Goal: Information Seeking & Learning: Check status

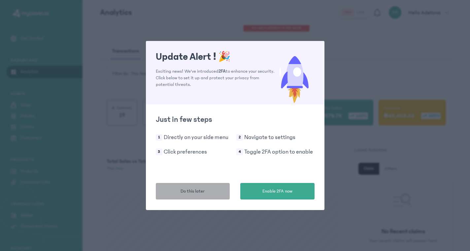
click at [213, 191] on button "Do this later" at bounding box center [193, 191] width 74 height 16
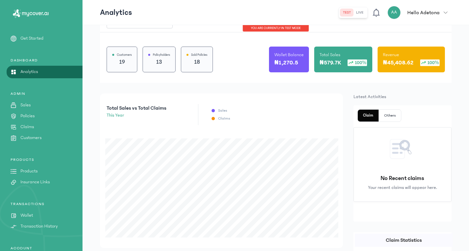
scroll to position [64, 0]
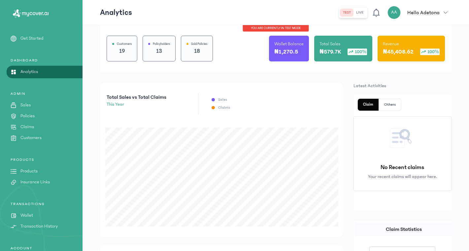
click at [292, 43] on p "Wallet Balance" at bounding box center [288, 44] width 29 height 7
click at [292, 55] on p "₦1,270.5" at bounding box center [286, 51] width 24 height 9
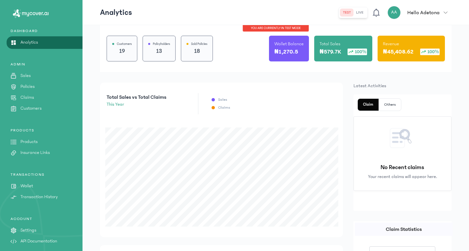
click at [28, 187] on p "Wallet" at bounding box center [26, 185] width 13 height 7
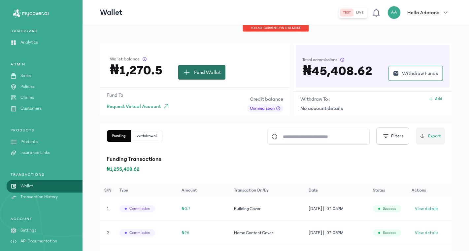
click at [196, 70] on span "Fund Wallet" at bounding box center [207, 72] width 27 height 8
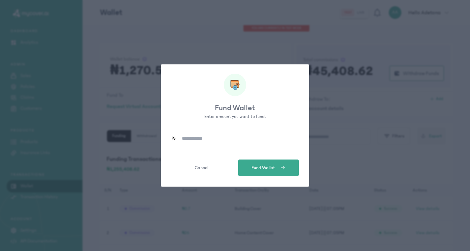
click at [209, 135] on input at bounding box center [237, 138] width 122 height 15
type input "*******"
click at [262, 170] on span "Fund Wallet" at bounding box center [262, 167] width 23 height 7
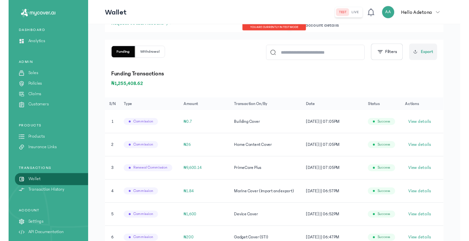
scroll to position [88, 0]
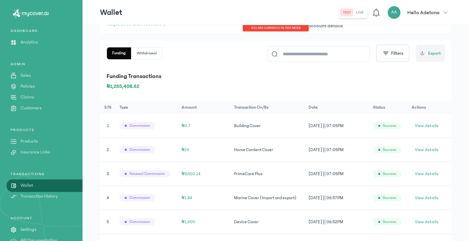
click at [25, 85] on p "Policies" at bounding box center [27, 86] width 14 height 7
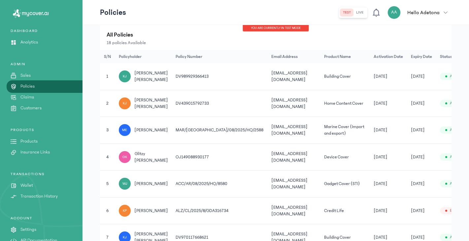
scroll to position [122, 0]
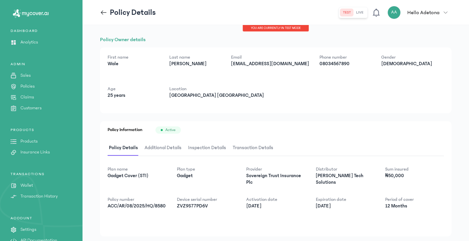
click at [161, 148] on span "Additional Details" at bounding box center [163, 147] width 40 height 15
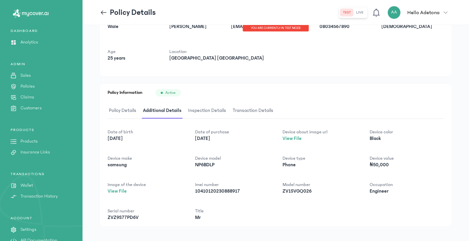
scroll to position [40, 0]
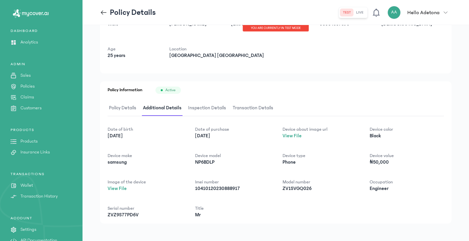
click at [207, 108] on span "Inspection Details" at bounding box center [207, 108] width 41 height 15
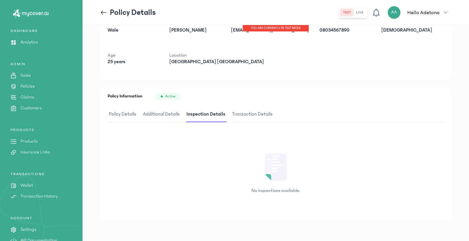
click at [239, 115] on span "Transaction Details" at bounding box center [251, 114] width 43 height 15
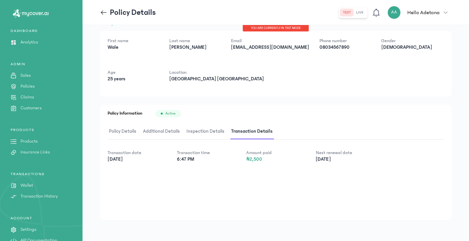
click at [202, 130] on span "Inspection Details" at bounding box center [205, 131] width 41 height 15
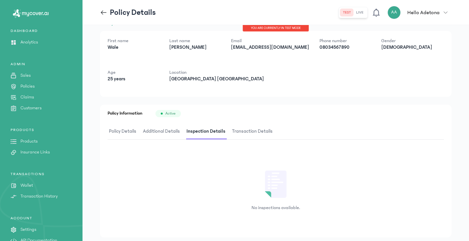
click at [152, 133] on span "Additional Details" at bounding box center [161, 131] width 40 height 15
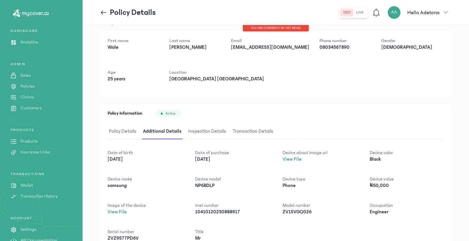
click at [121, 131] on span "Policy Details" at bounding box center [122, 131] width 30 height 15
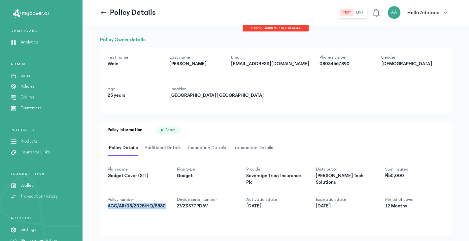
drag, startPoint x: 106, startPoint y: 205, endPoint x: 165, endPoint y: 204, distance: 58.7
click at [165, 204] on div "Policy Information Active Policy Details Additional Details Inspection Details …" at bounding box center [275, 178] width 351 height 115
copy p "ACC/AR/08/2025/HQ/8580"
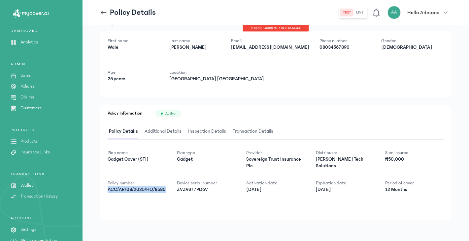
scroll to position [16, 0]
click at [163, 137] on span "Additional Details" at bounding box center [163, 131] width 40 height 15
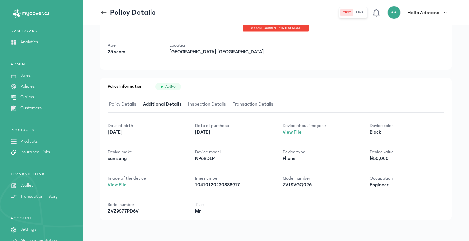
scroll to position [43, 0]
click at [240, 103] on span "Transaction Details" at bounding box center [252, 104] width 43 height 15
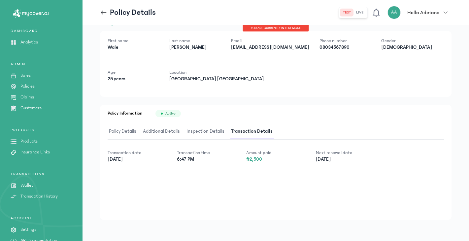
scroll to position [16, 0]
click at [209, 132] on span "Inspection Details" at bounding box center [205, 131] width 41 height 15
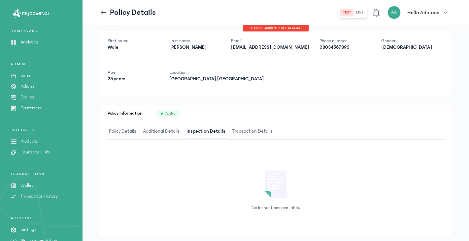
click at [166, 128] on span "Additional Details" at bounding box center [161, 131] width 40 height 15
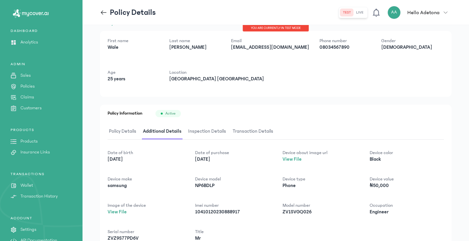
click at [126, 132] on span "Policy Details" at bounding box center [122, 131] width 30 height 15
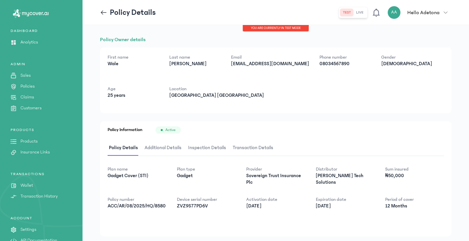
scroll to position [-1, 0]
click at [105, 10] on icon at bounding box center [103, 12] width 7 height 7
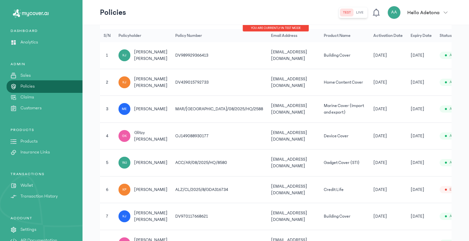
scroll to position [0, 3]
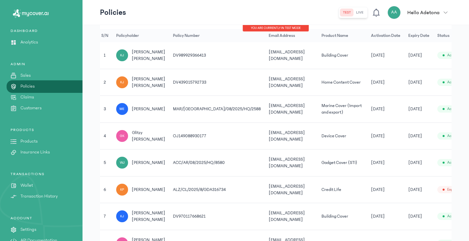
click at [134, 161] on span "[PERSON_NAME]" at bounding box center [148, 163] width 33 height 7
click at [119, 161] on div "WJ" at bounding box center [122, 163] width 12 height 12
click at [169, 161] on td "5" at bounding box center [217, 163] width 96 height 27
click at [367, 154] on td "[DATE]" at bounding box center [385, 163] width 37 height 27
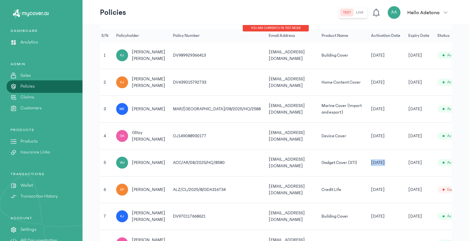
click at [367, 154] on td "[DATE]" at bounding box center [385, 163] width 37 height 27
click at [404, 156] on td "[DATE]" at bounding box center [418, 163] width 29 height 27
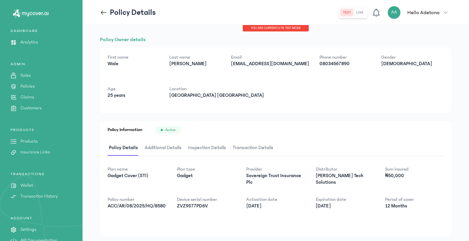
click at [163, 150] on span "Additional Details" at bounding box center [163, 147] width 40 height 15
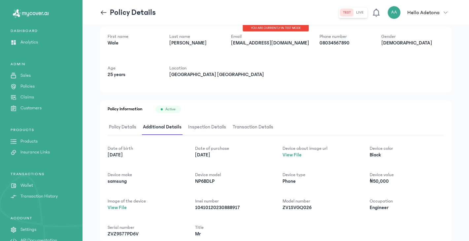
scroll to position [38, 0]
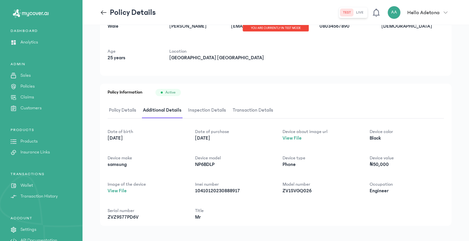
click at [125, 110] on span "Policy Details" at bounding box center [122, 110] width 30 height 15
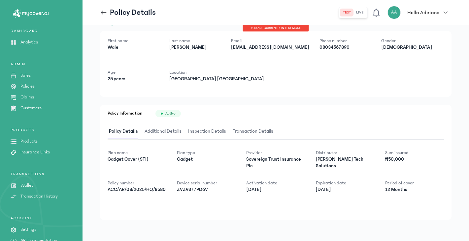
click at [209, 136] on span "Inspection Details" at bounding box center [207, 131] width 41 height 15
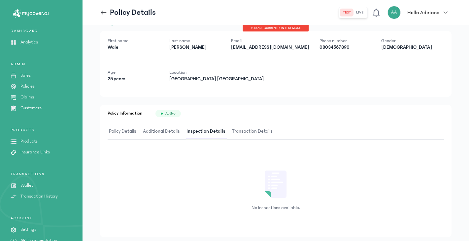
click at [261, 136] on span "Transaction Details" at bounding box center [251, 131] width 43 height 15
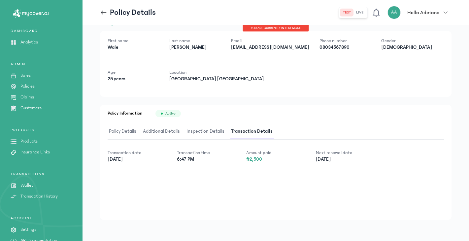
click at [200, 128] on span "Inspection Details" at bounding box center [205, 131] width 41 height 15
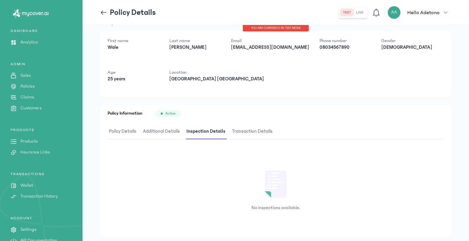
click at [169, 130] on span "Additional Details" at bounding box center [161, 131] width 40 height 15
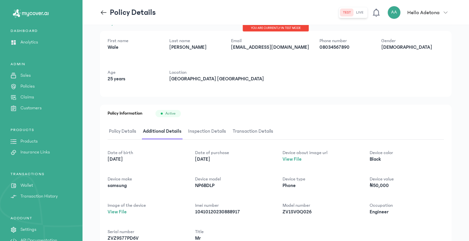
click at [116, 132] on span "Policy Details" at bounding box center [122, 131] width 30 height 15
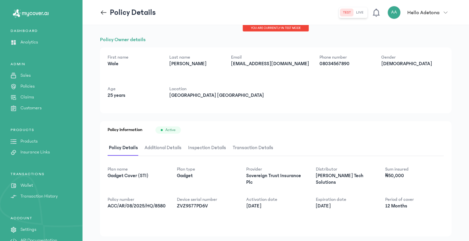
click at [267, 27] on div "You are currently in TEST MODE" at bounding box center [275, 28] width 66 height 7
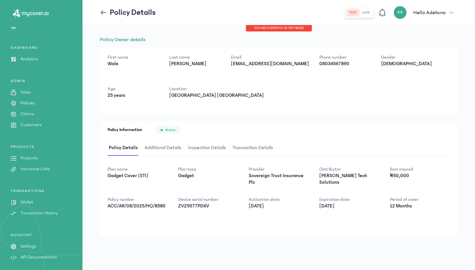
scroll to position [13, 0]
click at [331, 1] on header "Policy Details test live AA Hello Adetona Adetona Adegbite [EMAIL_ADDRESS][DOMA…" at bounding box center [278, 12] width 392 height 25
